Goal: Transaction & Acquisition: Purchase product/service

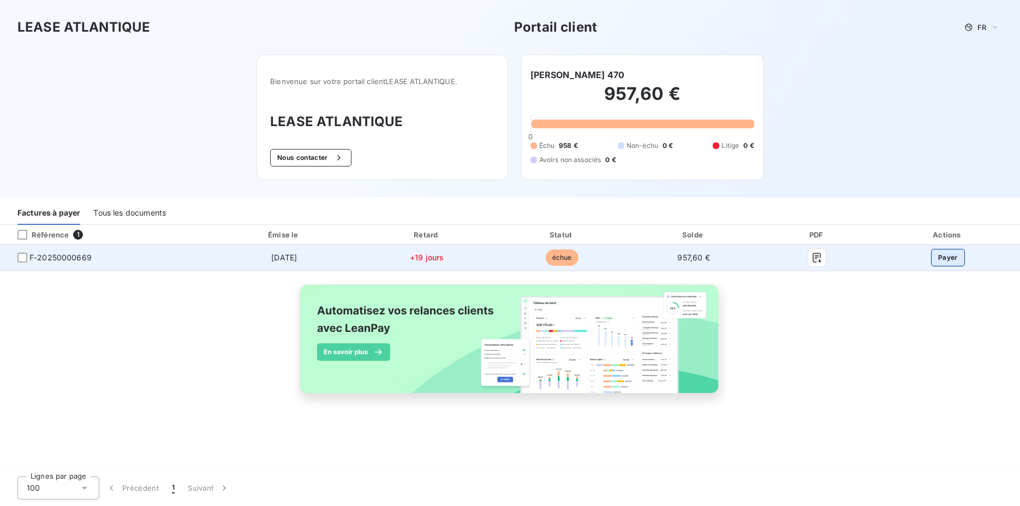
click at [950, 258] on button "Payer" at bounding box center [948, 257] width 34 height 17
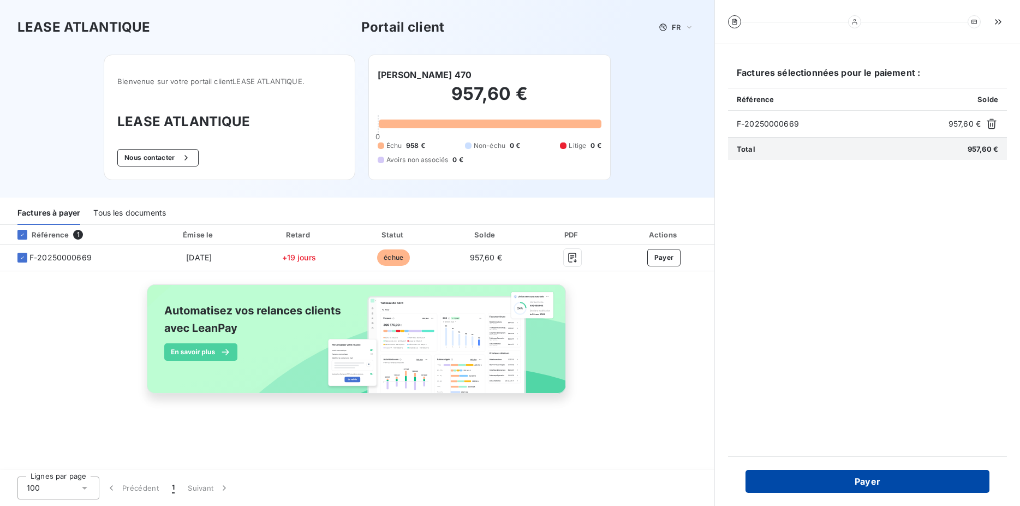
click at [867, 480] on button "Payer" at bounding box center [867, 481] width 244 height 23
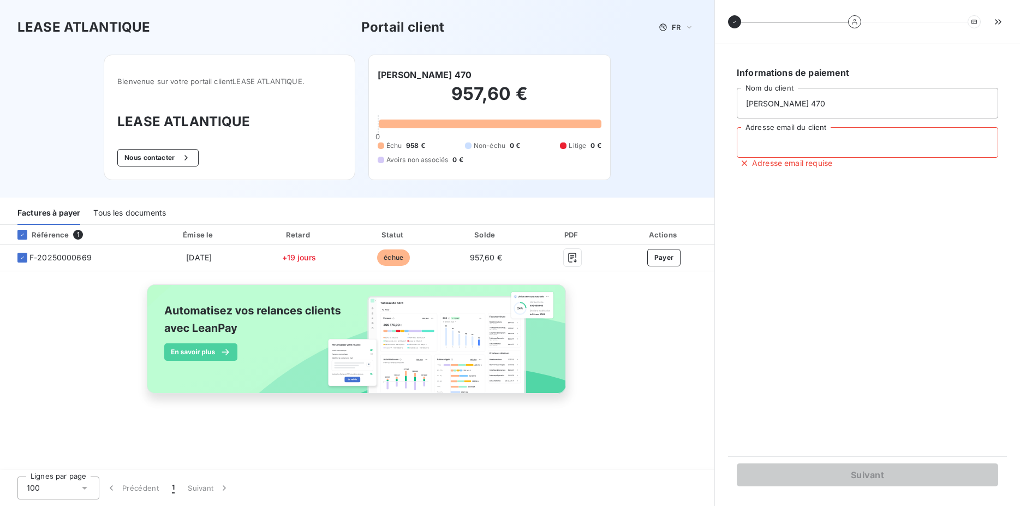
click at [764, 145] on input "Adresse email du client" at bounding box center [867, 142] width 261 height 31
click at [803, 141] on input "pascal.samsonàwanadoo.fr" at bounding box center [867, 142] width 261 height 31
click at [803, 142] on input "pascal.samsonàwanadoo.fr" at bounding box center [867, 142] width 261 height 31
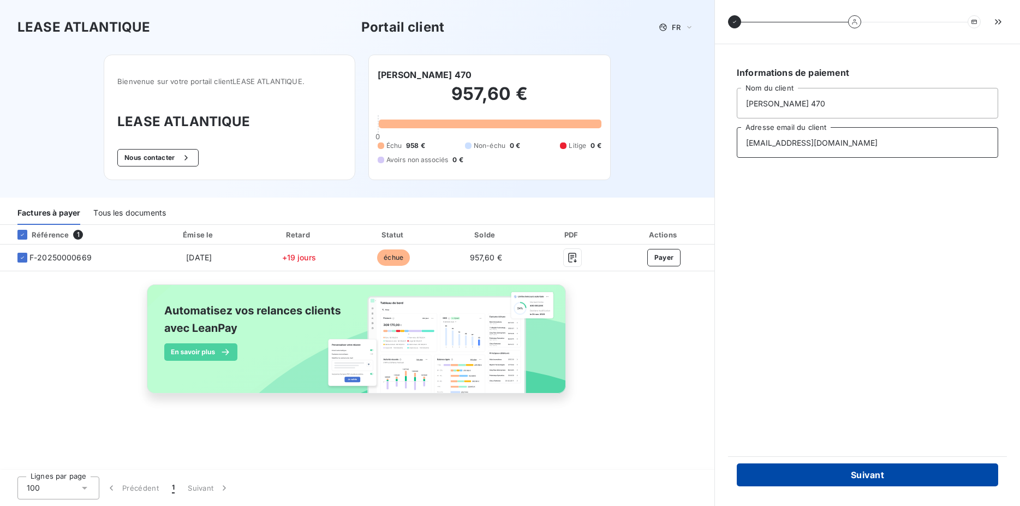
type input "pascal.samson@wanadoo.fr"
click at [877, 474] on button "Suivant" at bounding box center [867, 474] width 261 height 23
